Goal: Task Accomplishment & Management: Use online tool/utility

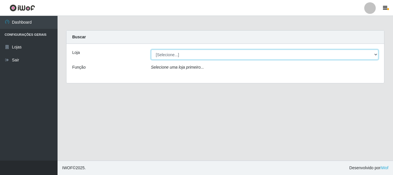
click at [181, 55] on select "[Selecione...] [GEOGRAPHIC_DATA] [GEOGRAPHIC_DATA]" at bounding box center [265, 55] width 228 height 10
click at [151, 50] on select "[Selecione...] [GEOGRAPHIC_DATA] [GEOGRAPHIC_DATA]" at bounding box center [265, 55] width 228 height 10
click at [182, 53] on select "[Selecione...] [GEOGRAPHIC_DATA] [GEOGRAPHIC_DATA]" at bounding box center [265, 55] width 228 height 10
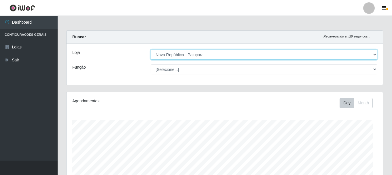
scroll to position [119, 316]
click at [151, 50] on select "[Selecione...] [GEOGRAPHIC_DATA] [GEOGRAPHIC_DATA]" at bounding box center [264, 55] width 227 height 10
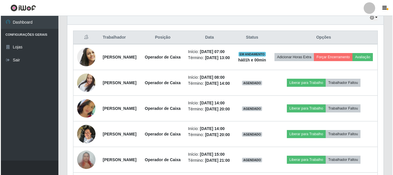
scroll to position [230, 0]
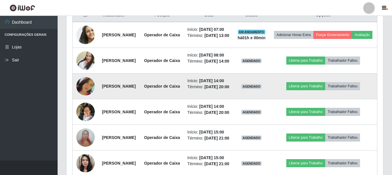
click at [90, 102] on img at bounding box center [85, 86] width 18 height 33
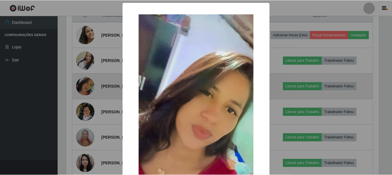
scroll to position [119, 313]
click at [90, 113] on div "× OK Cancel" at bounding box center [196, 87] width 393 height 175
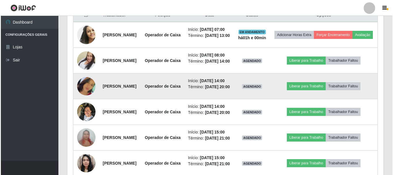
scroll to position [119, 316]
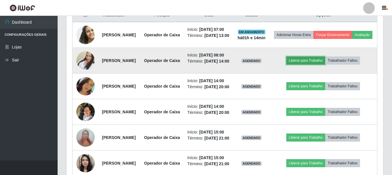
click at [321, 64] on button "Liberar para Trabalho" at bounding box center [305, 60] width 39 height 8
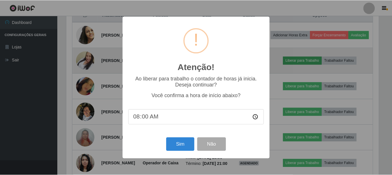
scroll to position [119, 313]
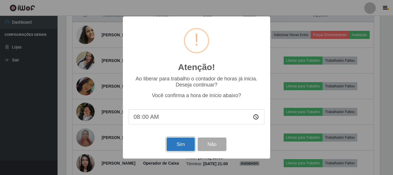
click at [172, 144] on button "Sim" at bounding box center [181, 144] width 28 height 14
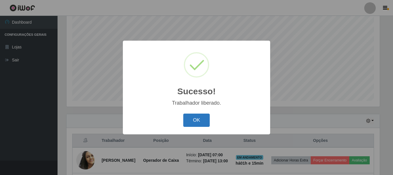
click at [188, 124] on button "OK" at bounding box center [196, 120] width 27 height 14
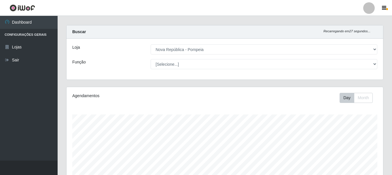
scroll to position [0, 0]
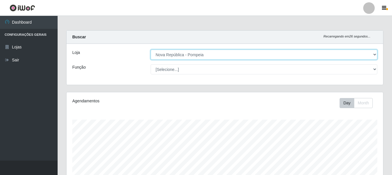
click at [174, 55] on select "[Selecione...] [GEOGRAPHIC_DATA] [GEOGRAPHIC_DATA]" at bounding box center [264, 55] width 227 height 10
click at [151, 50] on select "[Selecione...] [GEOGRAPHIC_DATA] [GEOGRAPHIC_DATA]" at bounding box center [264, 55] width 227 height 10
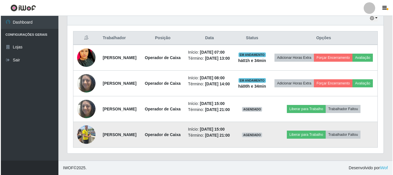
scroll to position [249, 0]
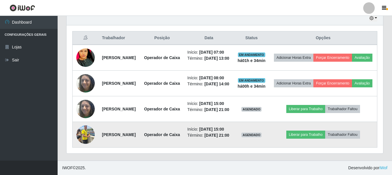
click at [86, 126] on img at bounding box center [85, 134] width 18 height 24
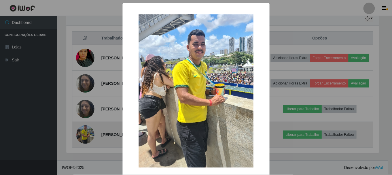
scroll to position [119, 313]
click at [86, 126] on div "× OK Cancel" at bounding box center [196, 87] width 393 height 175
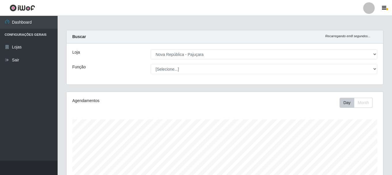
scroll to position [0, 0]
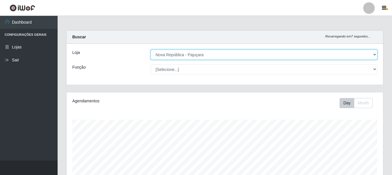
click at [300, 53] on select "[Selecione...] [GEOGRAPHIC_DATA] [GEOGRAPHIC_DATA]" at bounding box center [264, 55] width 227 height 10
select select "64"
click at [151, 50] on select "[Selecione...] [GEOGRAPHIC_DATA] [GEOGRAPHIC_DATA]" at bounding box center [264, 55] width 227 height 10
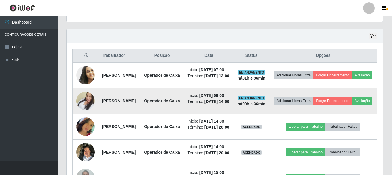
scroll to position [177, 0]
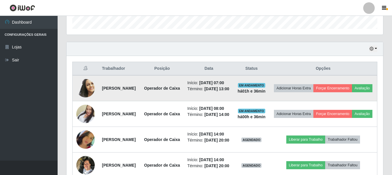
drag, startPoint x: 101, startPoint y: 95, endPoint x: 151, endPoint y: 96, distance: 50.4
click at [140, 96] on td "[PERSON_NAME]" at bounding box center [119, 88] width 42 height 26
copy strong "[PERSON_NAME]"
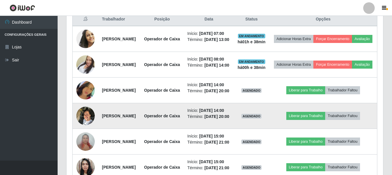
scroll to position [235, 0]
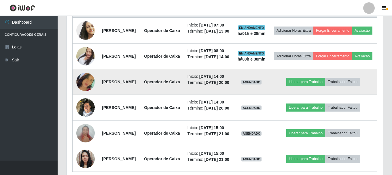
drag, startPoint x: 101, startPoint y: 102, endPoint x: 151, endPoint y: 109, distance: 50.8
click at [140, 95] on td "[PERSON_NAME]" at bounding box center [119, 82] width 42 height 26
copy strong "[PERSON_NAME]"
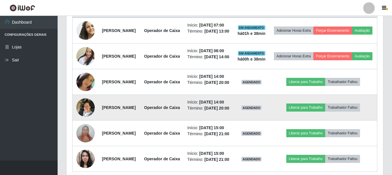
drag, startPoint x: 101, startPoint y: 145, endPoint x: 143, endPoint y: 149, distance: 42.3
click at [140, 120] on td "[PERSON_NAME]" at bounding box center [119, 108] width 42 height 26
copy strong "[PERSON_NAME]"
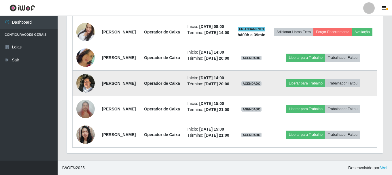
scroll to position [321, 0]
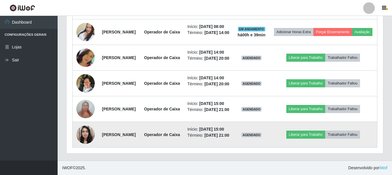
drag, startPoint x: 100, startPoint y: 130, endPoint x: 154, endPoint y: 130, distance: 53.3
click at [140, 130] on td "[PERSON_NAME]" at bounding box center [119, 135] width 42 height 26
copy strong "[PERSON_NAME]"
